Goal: Navigation & Orientation: Find specific page/section

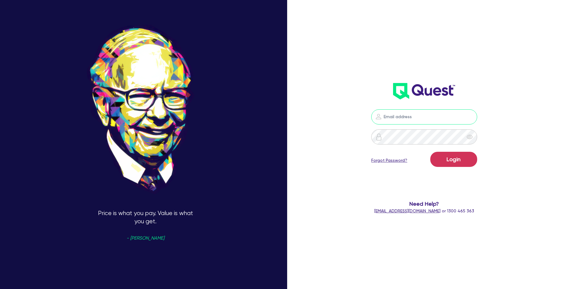
click at [421, 117] on input "email" at bounding box center [425, 116] width 106 height 15
type input "[EMAIL_ADDRESS][DOMAIN_NAME]"
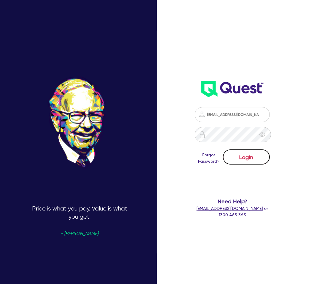
click at [254, 158] on button "Login" at bounding box center [246, 157] width 47 height 15
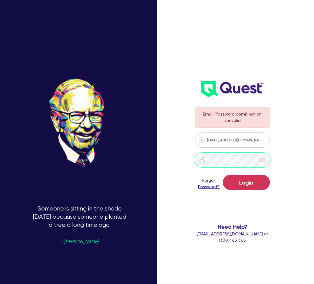
click at [202, 159] on div at bounding box center [232, 160] width 75 height 15
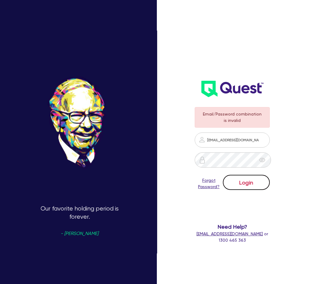
click at [255, 185] on button "Login" at bounding box center [246, 182] width 47 height 15
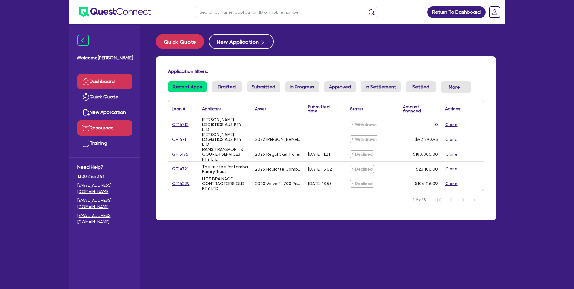
click at [115, 129] on link "Resources" at bounding box center [105, 127] width 55 height 15
